Goal: Information Seeking & Learning: Learn about a topic

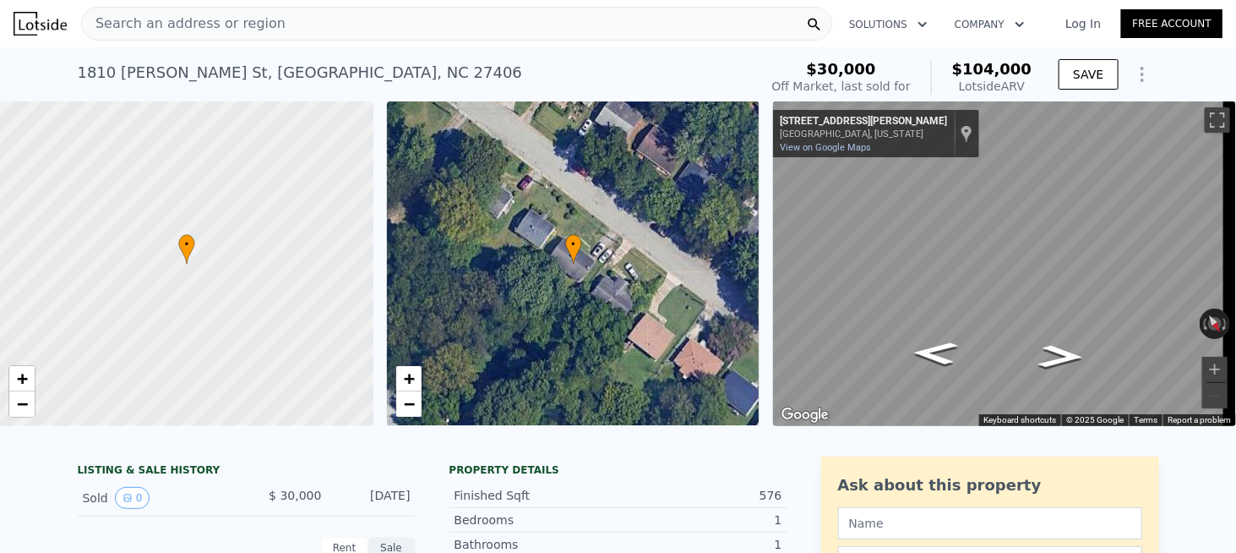
click at [286, 25] on div "Search an address or region" at bounding box center [456, 24] width 751 height 34
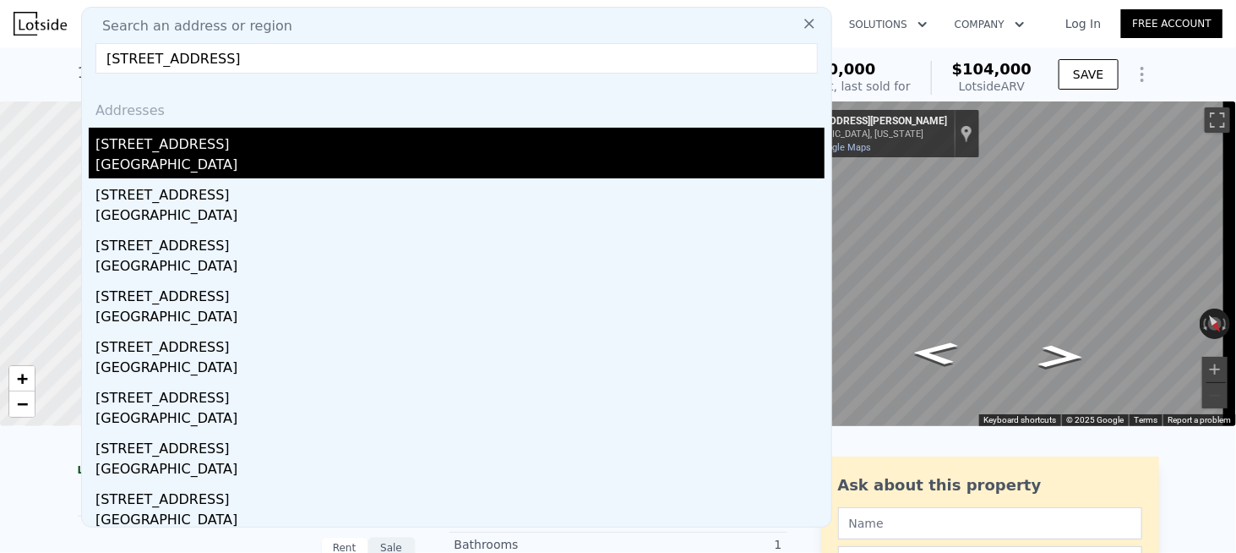
type input "[STREET_ADDRESS]"
click at [155, 146] on div "[STREET_ADDRESS]" at bounding box center [459, 141] width 729 height 27
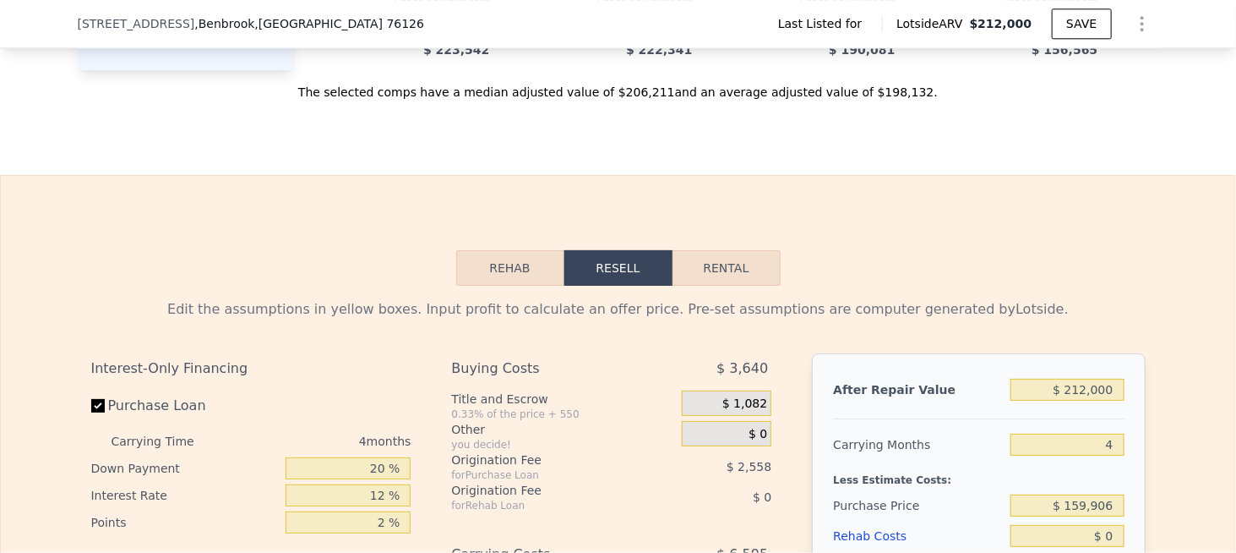
scroll to position [1852, 0]
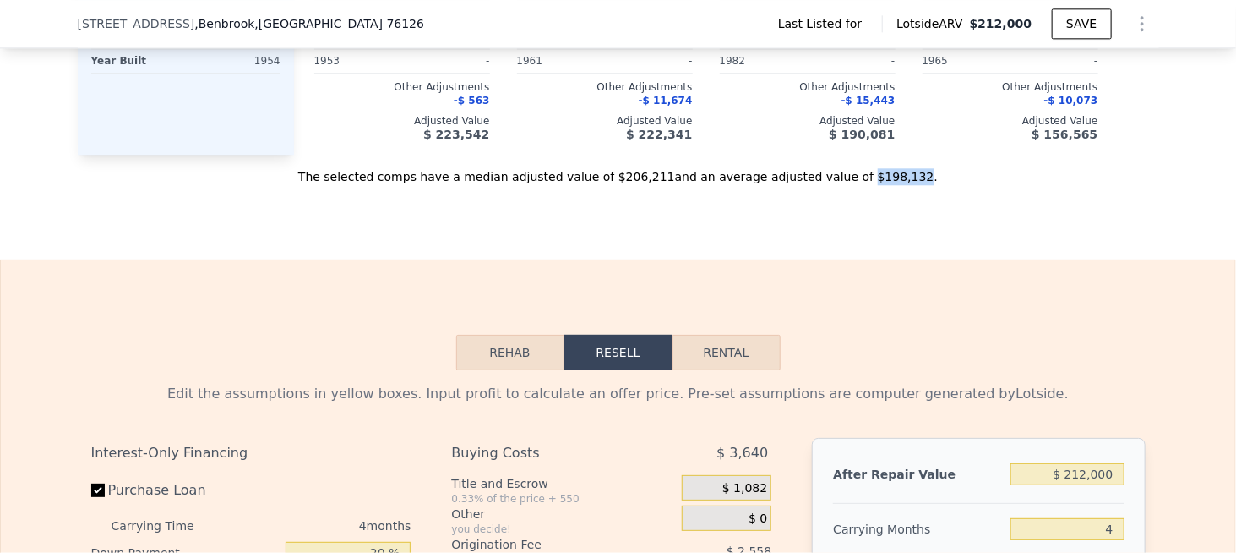
drag, startPoint x: 827, startPoint y: 154, endPoint x: 869, endPoint y: 152, distance: 41.4
click at [869, 155] on div "The selected comps have a median adjusted value of $206,211 and an average adju…" at bounding box center [618, 170] width 1081 height 30
copy div "$198,132"
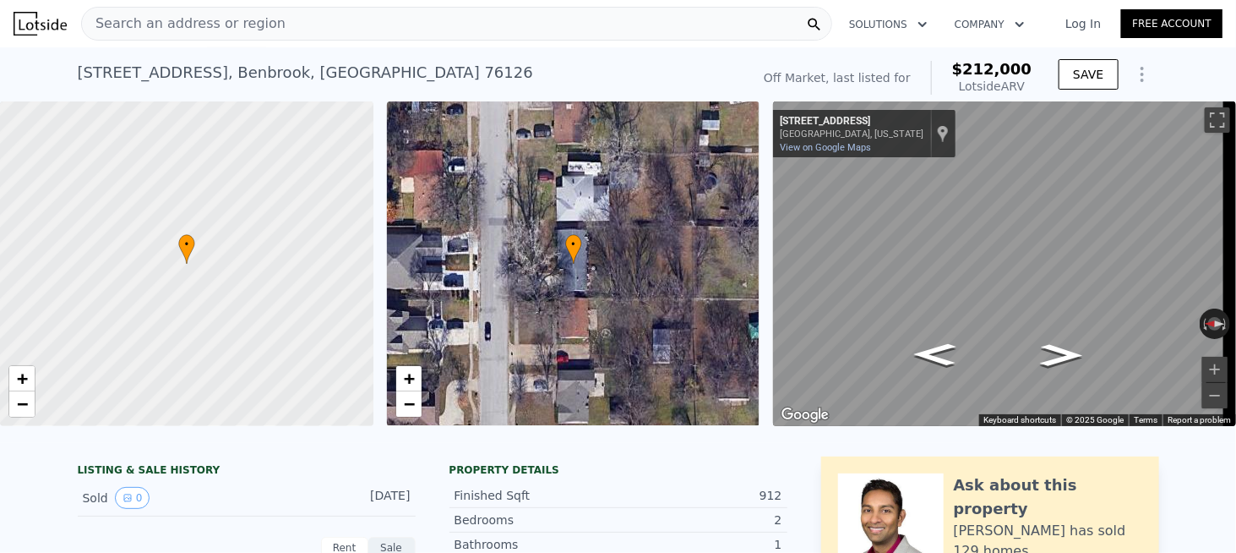
scroll to position [0, 0]
click at [355, 21] on div "Search an address or region" at bounding box center [456, 24] width 751 height 34
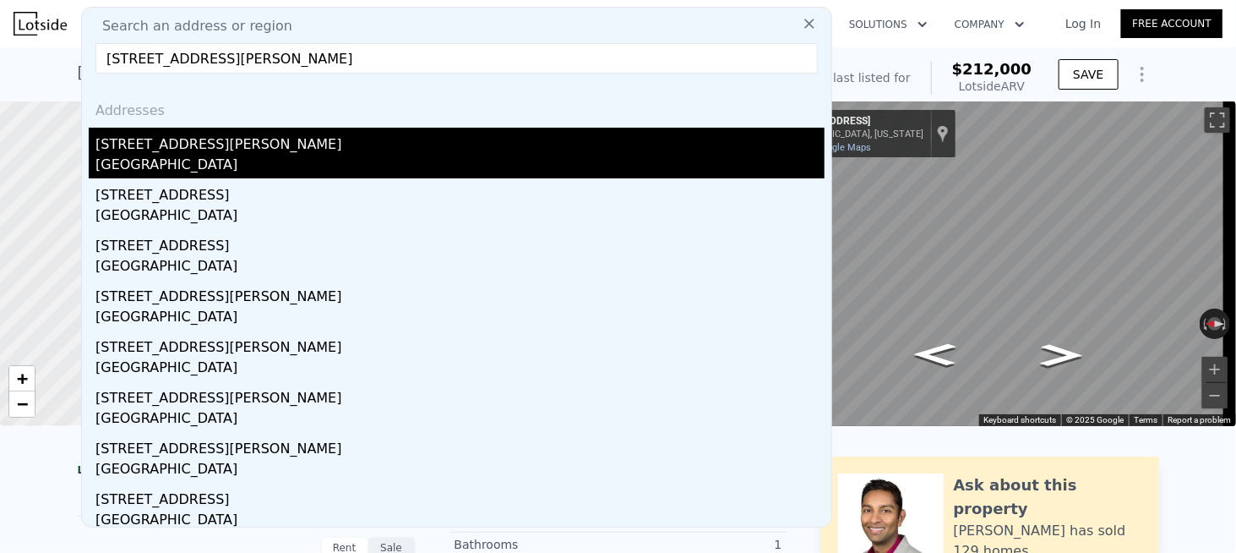
type input "[STREET_ADDRESS][PERSON_NAME]"
click at [169, 156] on div "[GEOGRAPHIC_DATA]" at bounding box center [459, 167] width 729 height 24
